Goal: Download file/media

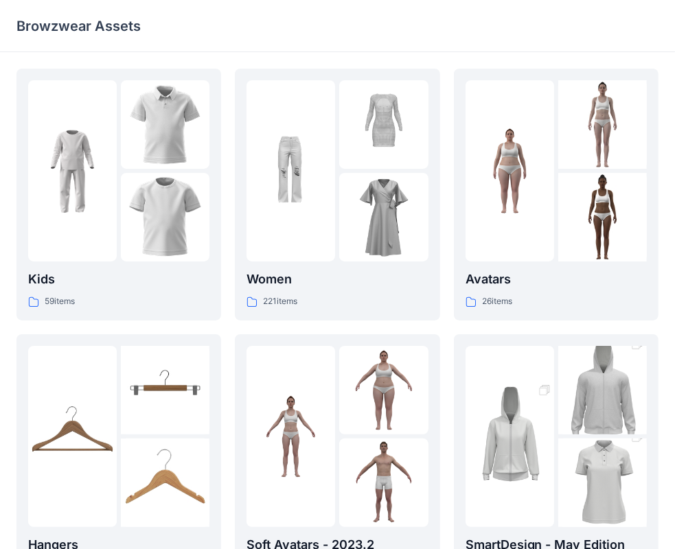
click at [430, 24] on div "Browzwear Assets" at bounding box center [283, 25] width 535 height 19
click at [334, 205] on img at bounding box center [290, 171] width 89 height 89
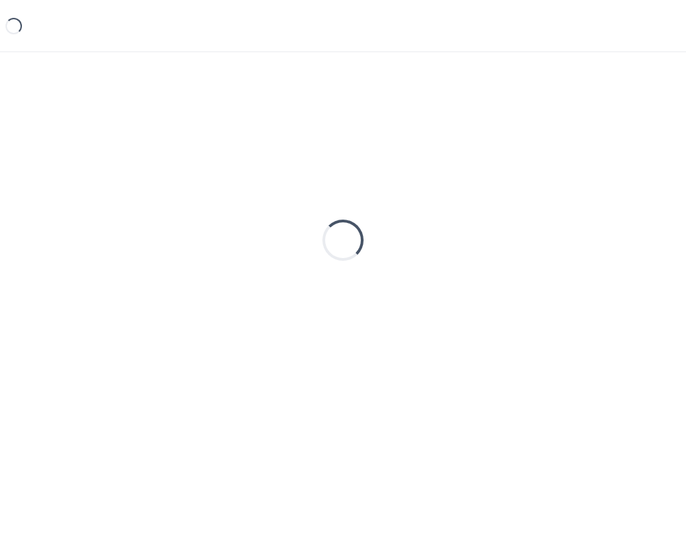
click at [334, 205] on div "Loading..." at bounding box center [342, 240] width 653 height 343
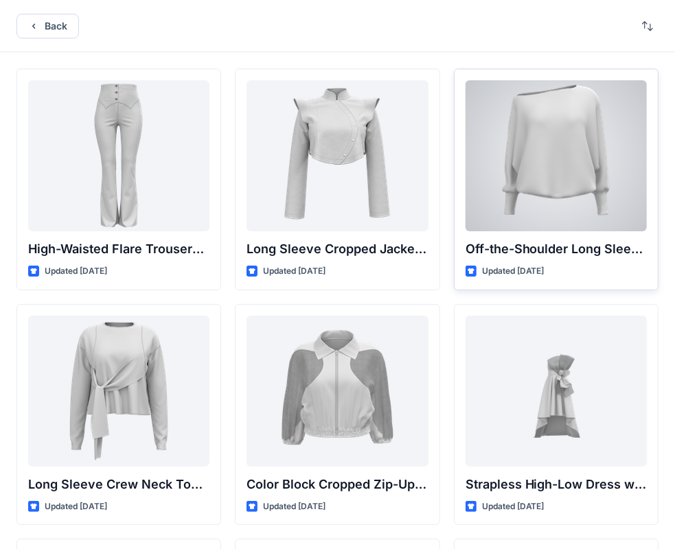
click at [552, 176] on div at bounding box center [555, 155] width 181 height 151
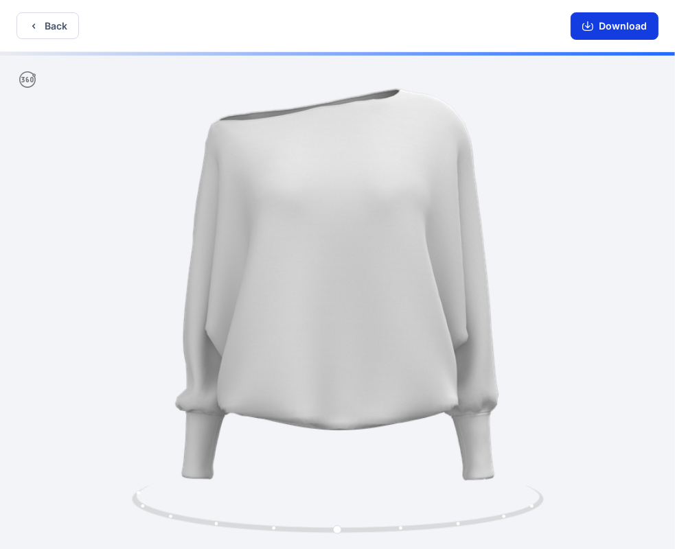
click at [605, 32] on button "Download" at bounding box center [614, 25] width 88 height 27
click at [588, 26] on icon "button" at bounding box center [587, 24] width 5 height 7
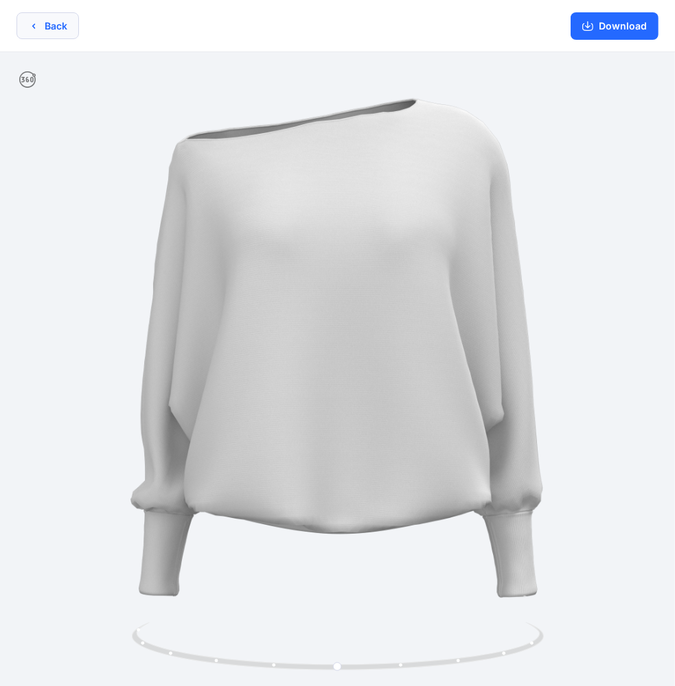
click at [51, 25] on button "Back" at bounding box center [47, 25] width 62 height 27
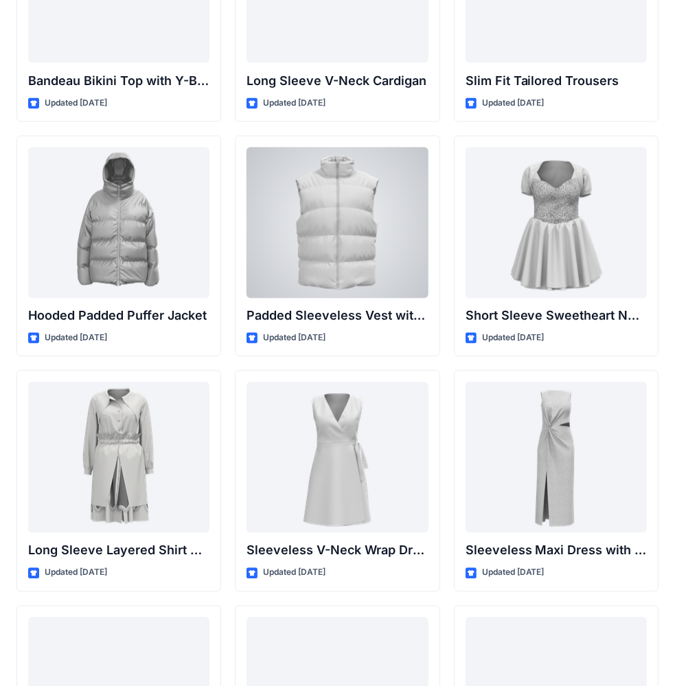
scroll to position [1647, 0]
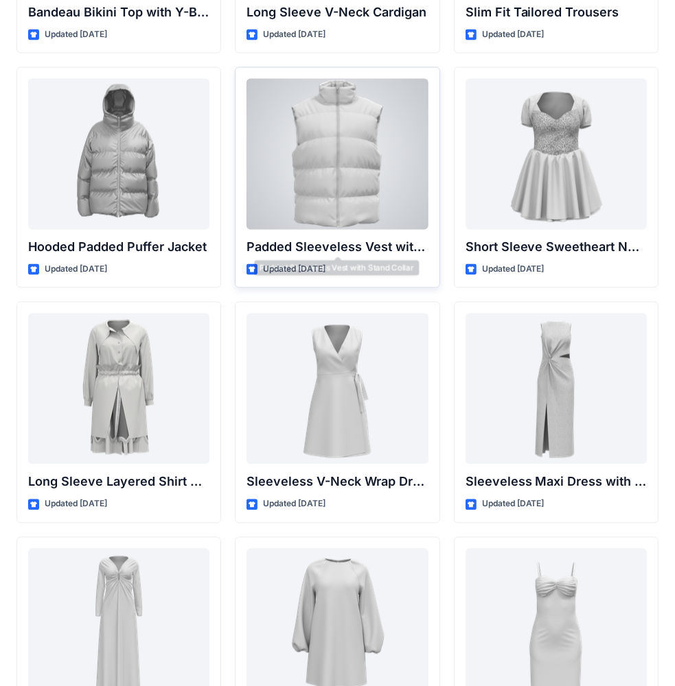
click at [347, 206] on div at bounding box center [336, 154] width 181 height 151
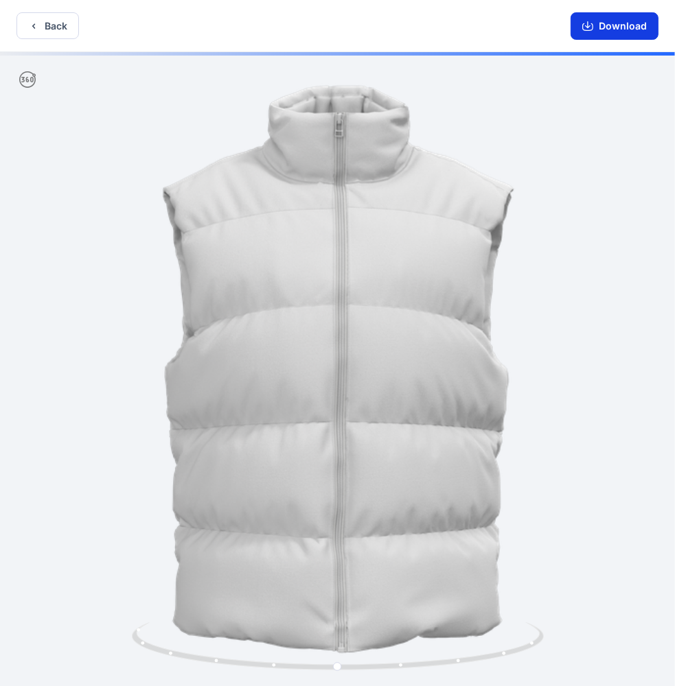
click at [607, 28] on button "Download" at bounding box center [614, 25] width 88 height 27
click at [588, 24] on icon "button" at bounding box center [587, 26] width 11 height 11
click at [593, 27] on icon "button" at bounding box center [587, 26] width 11 height 11
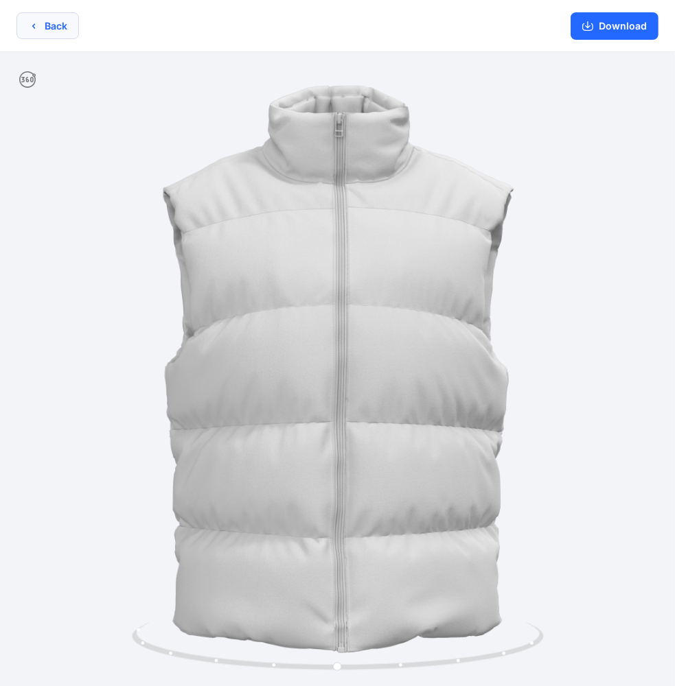
click at [55, 28] on button "Back" at bounding box center [47, 25] width 62 height 27
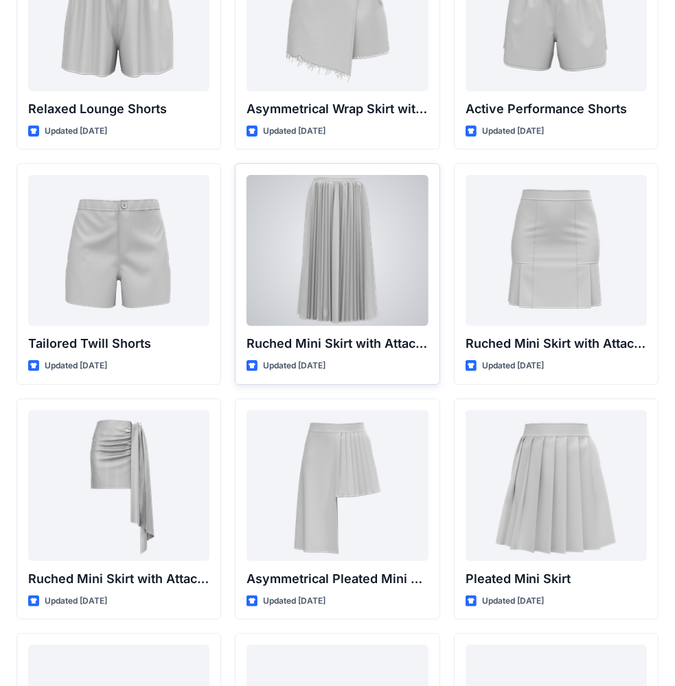
scroll to position [3570, 0]
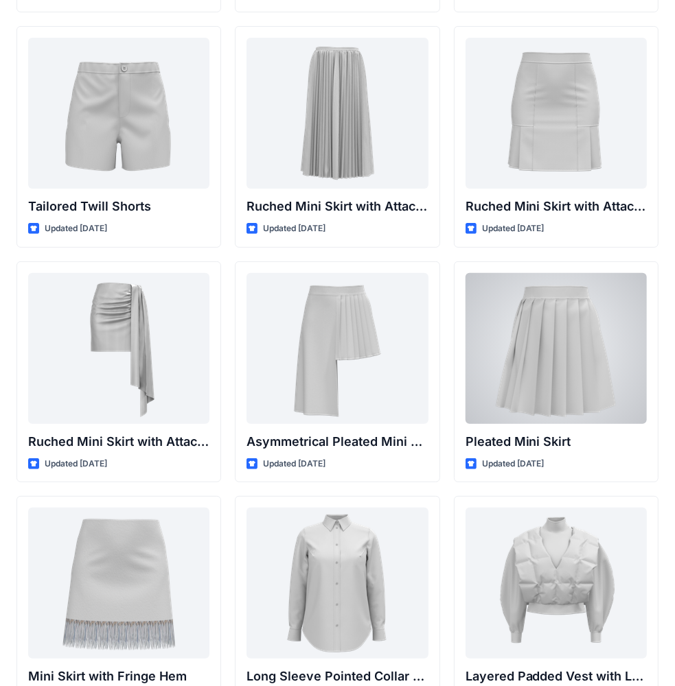
click at [552, 338] on div at bounding box center [555, 348] width 181 height 151
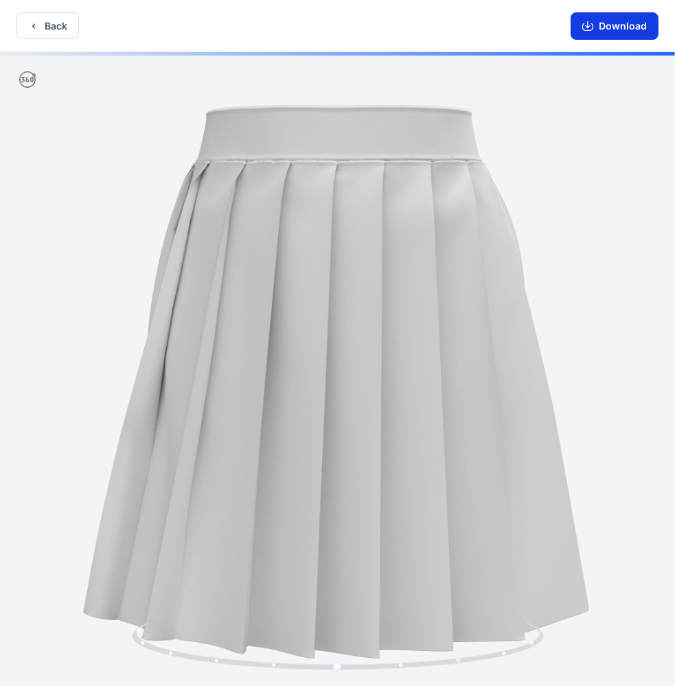
click at [605, 19] on button "Download" at bounding box center [614, 25] width 88 height 27
